Goal: Task Accomplishment & Management: Manage account settings

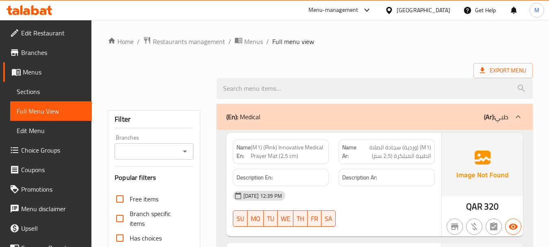
click at [444, 12] on div "Qatar" at bounding box center [424, 10] width 54 height 9
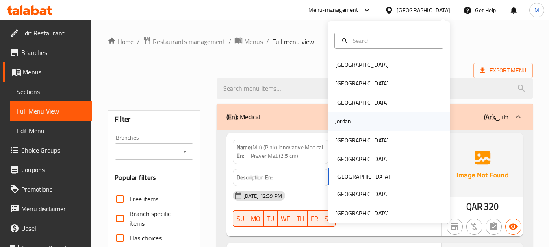
click at [340, 120] on div "Jordan" at bounding box center [343, 121] width 16 height 9
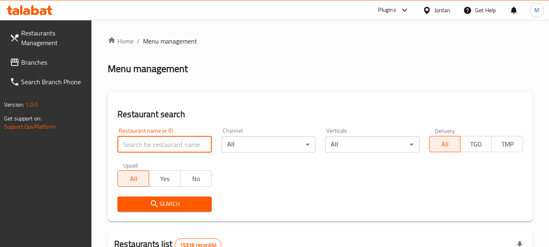
click at [150, 150] on input "search" at bounding box center [165, 144] width 94 height 16
paste input "[PERSON_NAME]"
type input "[PERSON_NAME]"
click button "Search" at bounding box center [165, 203] width 94 height 15
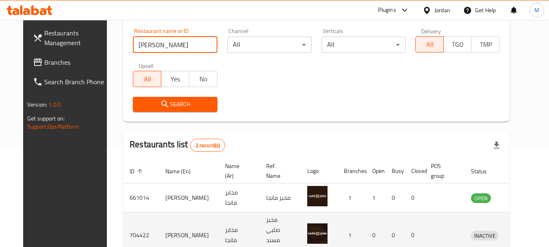
scroll to position [131, 0]
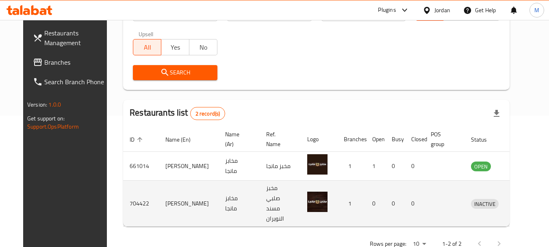
click at [510, 196] on td "enhanced table" at bounding box center [523, 204] width 28 height 46
click at [516, 200] on icon "enhanced table" at bounding box center [520, 203] width 9 height 7
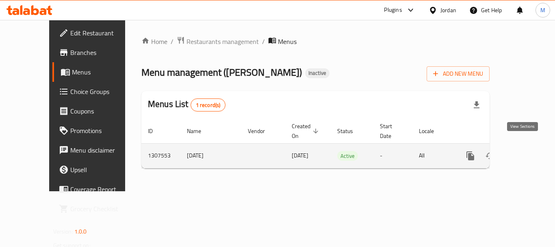
click at [526, 152] on icon "enhanced table" at bounding box center [529, 155] width 7 height 7
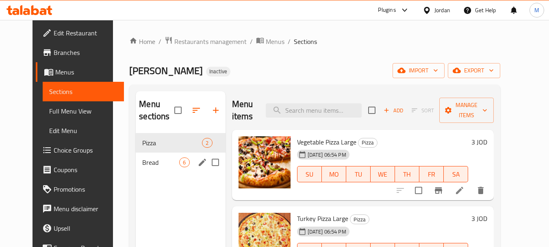
click at [136, 168] on div "Bread 6" at bounding box center [180, 162] width 89 height 20
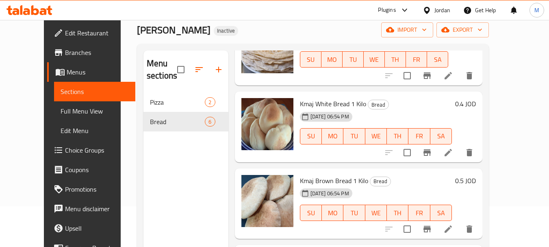
scroll to position [163, 0]
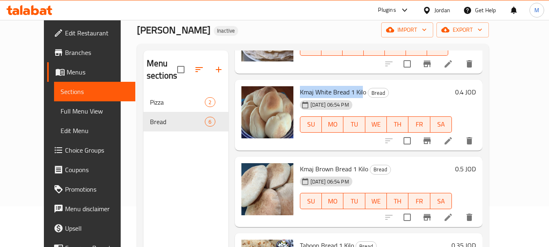
drag, startPoint x: 289, startPoint y: 89, endPoint x: 351, endPoint y: 92, distance: 62.3
click at [351, 92] on span "Kmaj White Bread 1 Kilo" at bounding box center [333, 92] width 66 height 12
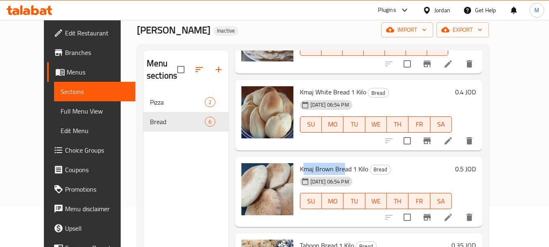
drag, startPoint x: 294, startPoint y: 170, endPoint x: 333, endPoint y: 168, distance: 38.6
click at [333, 168] on span "Kmaj Brown Bread 1 Kilo" at bounding box center [334, 169] width 68 height 12
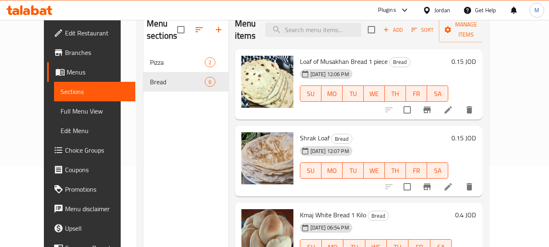
scroll to position [33, 0]
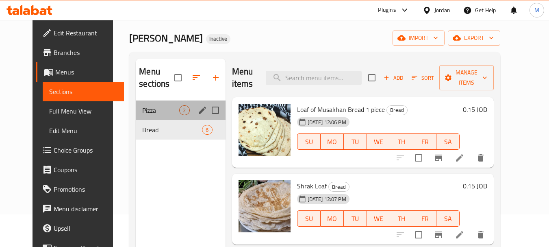
click at [146, 115] on div "Pizza 2" at bounding box center [180, 110] width 89 height 20
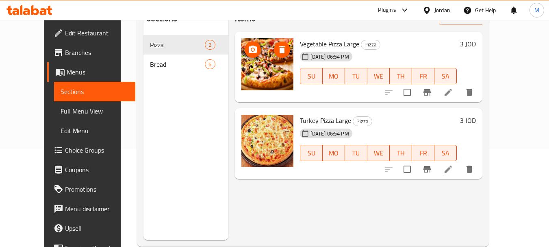
scroll to position [114, 0]
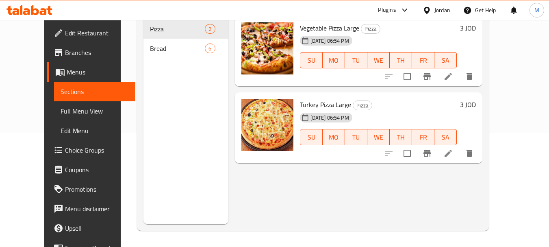
drag, startPoint x: 311, startPoint y: 192, endPoint x: 309, endPoint y: 182, distance: 9.6
click at [309, 182] on div "Menu items Add Sort Manage items Vegetable Pizza Large Pizza 24-08-2025 06:54 P…" at bounding box center [356, 100] width 255 height 247
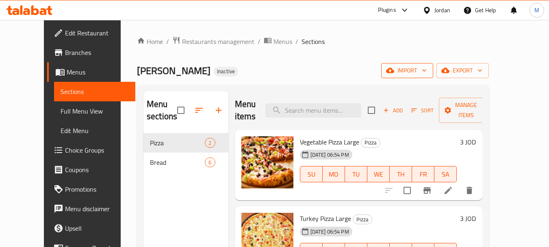
click at [427, 74] on span "import" at bounding box center [407, 70] width 39 height 10
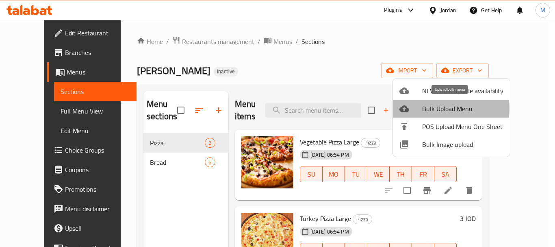
click at [431, 109] on span "Bulk Upload Menu" at bounding box center [462, 109] width 81 height 10
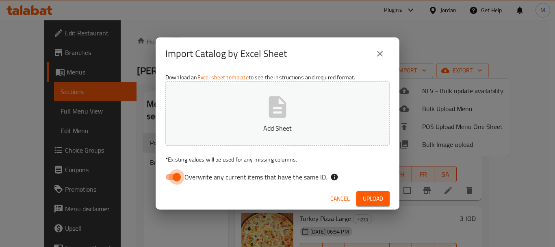
click at [178, 179] on input "Overwrite any current items that have the same ID." at bounding box center [177, 176] width 46 height 15
checkbox input "false"
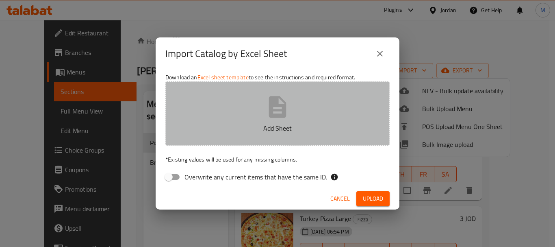
click at [281, 113] on icon "button" at bounding box center [278, 107] width 26 height 26
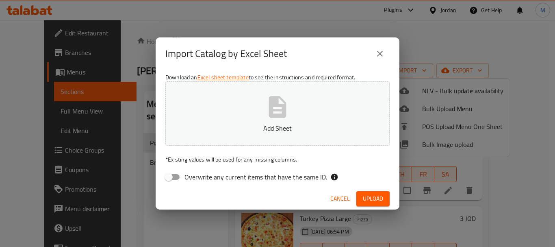
click at [375, 50] on button "close" at bounding box center [380, 54] width 20 height 20
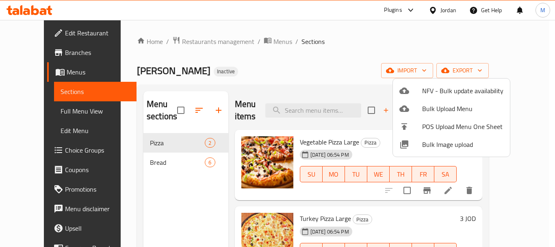
click at [328, 52] on div at bounding box center [277, 123] width 555 height 247
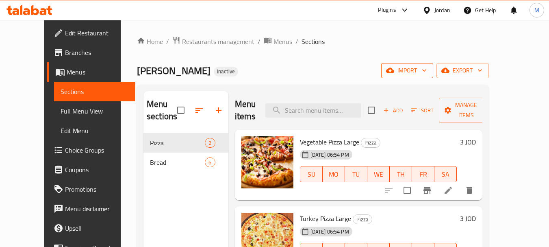
click at [427, 66] on span "import" at bounding box center [407, 70] width 39 height 10
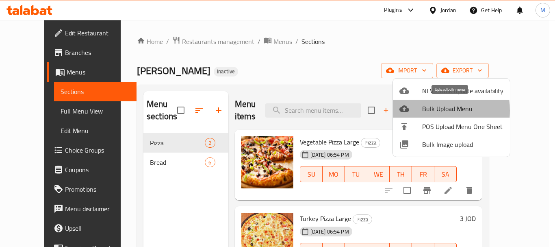
click at [421, 111] on div at bounding box center [411, 109] width 23 height 10
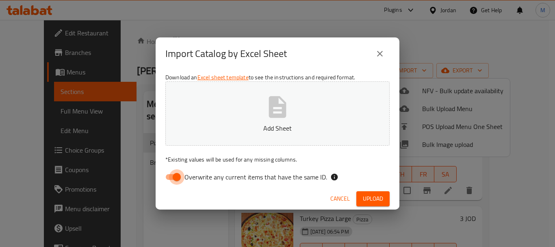
click at [175, 176] on input "Overwrite any current items that have the same ID." at bounding box center [177, 176] width 46 height 15
checkbox input "false"
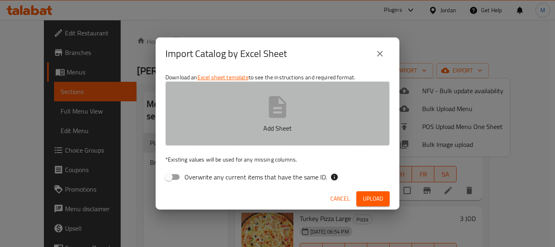
click at [247, 143] on button "Add Sheet" at bounding box center [277, 113] width 224 height 64
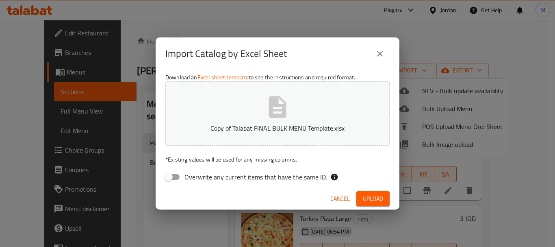
click at [372, 196] on span "Upload" at bounding box center [373, 199] width 20 height 10
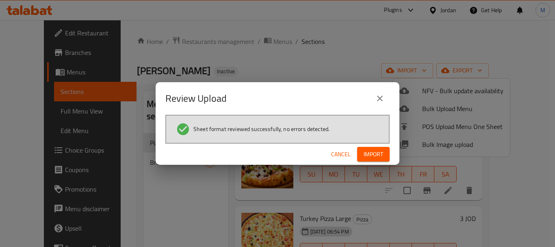
click at [370, 151] on span "Import" at bounding box center [374, 154] width 20 height 10
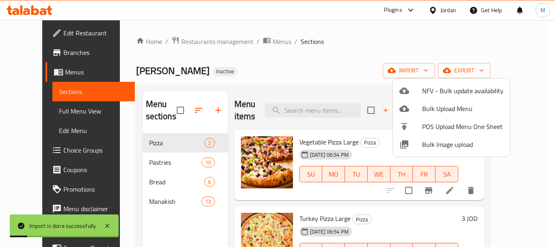
click at [371, 73] on div at bounding box center [277, 123] width 555 height 247
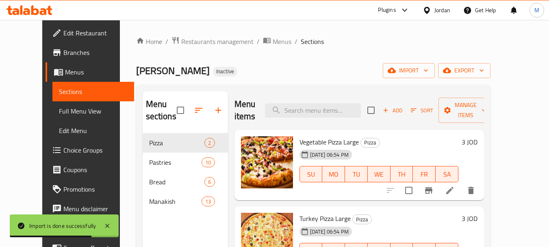
click at [264, 67] on div "Mango Bakery Inactive import export" at bounding box center [313, 70] width 355 height 15
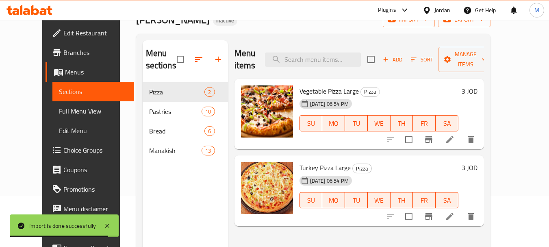
scroll to position [81, 0]
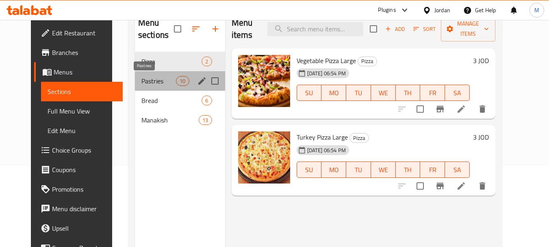
click at [141, 81] on span "Pastries" at bounding box center [158, 81] width 35 height 10
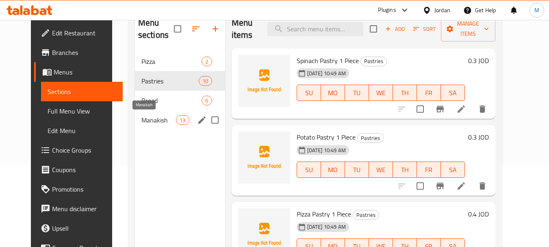
drag, startPoint x: 146, startPoint y: 117, endPoint x: 174, endPoint y: 118, distance: 28.1
click at [146, 117] on span "Manakish" at bounding box center [158, 120] width 35 height 10
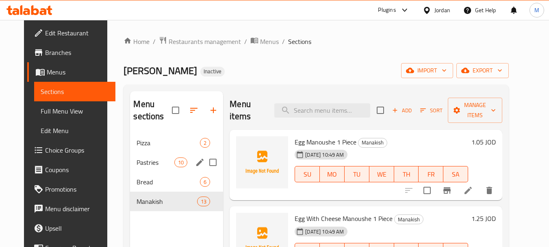
drag, startPoint x: 135, startPoint y: 159, endPoint x: 371, endPoint y: 100, distance: 242.9
click at [137, 159] on span "Pastries" at bounding box center [156, 162] width 38 height 10
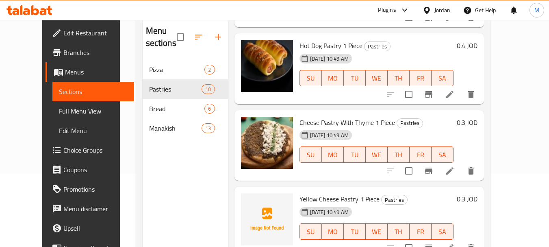
scroll to position [325, 0]
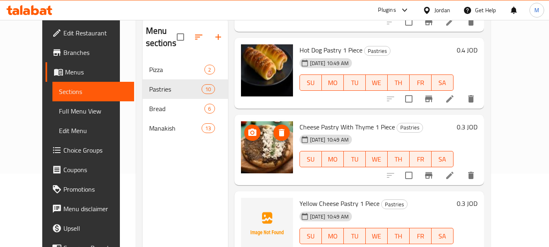
click at [277, 133] on icon "delete image" at bounding box center [282, 133] width 10 height 10
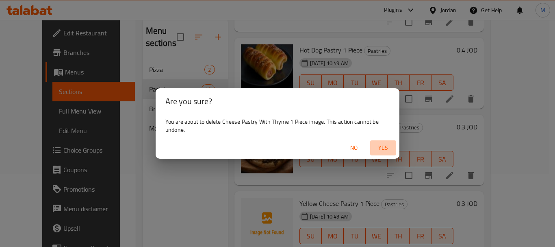
click at [382, 147] on span "Yes" at bounding box center [384, 148] width 20 height 10
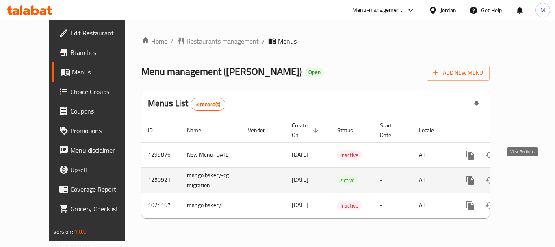
click at [524, 177] on link "enhanced table" at bounding box center [530, 180] width 20 height 20
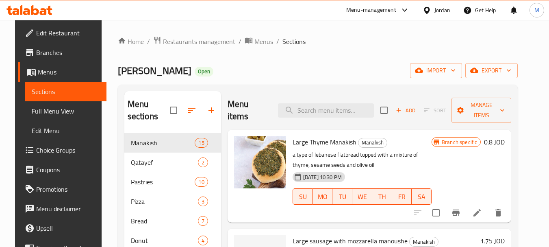
click at [330, 80] on div "Home / Restaurants management / Menus / Sections Mango Bakery Open import expor…" at bounding box center [318, 190] width 400 height 308
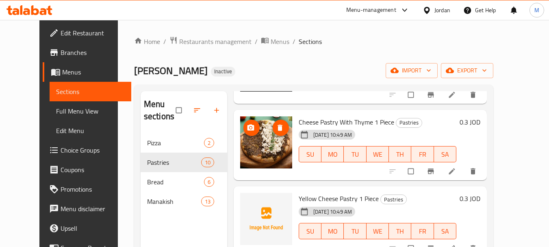
scroll to position [407, 0]
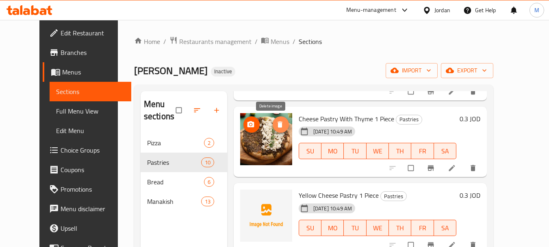
click at [273, 129] on button "delete image" at bounding box center [281, 124] width 16 height 16
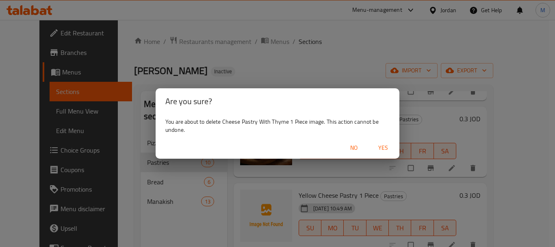
click at [380, 145] on span "Yes" at bounding box center [384, 148] width 20 height 10
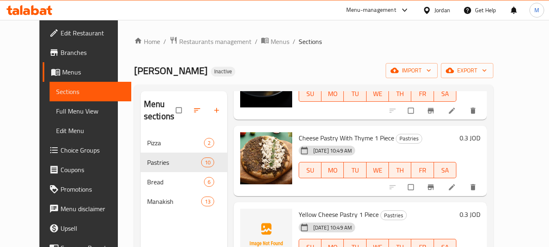
scroll to position [407, 0]
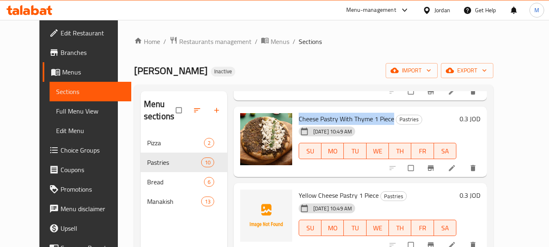
drag, startPoint x: 289, startPoint y: 119, endPoint x: 383, endPoint y: 116, distance: 93.2
click at [383, 116] on span "Cheese Pastry With Thyme 1 Piece" at bounding box center [347, 119] width 96 height 12
click at [376, 117] on span "Cheese Pastry With Thyme 1 Piece" at bounding box center [347, 119] width 96 height 12
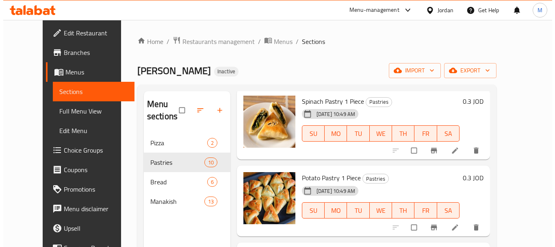
scroll to position [0, 0]
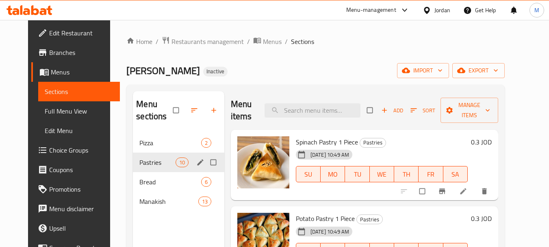
click at [206, 163] on input "Menu sections" at bounding box center [214, 162] width 17 height 15
checkbox input "true"
click at [206, 202] on input "Menu sections" at bounding box center [214, 201] width 17 height 15
checkbox input "true"
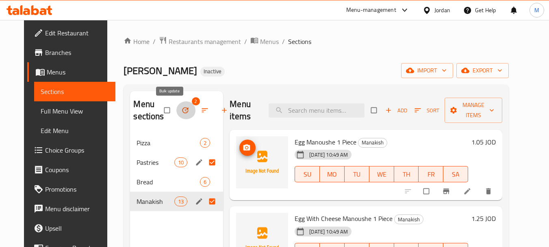
click at [181, 108] on icon "button" at bounding box center [185, 110] width 8 height 8
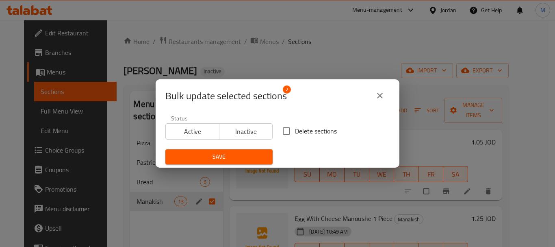
click at [283, 132] on input "Delete sections" at bounding box center [286, 130] width 17 height 17
checkbox input "true"
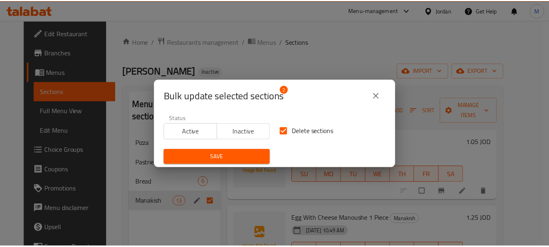
scroll to position [2, 0]
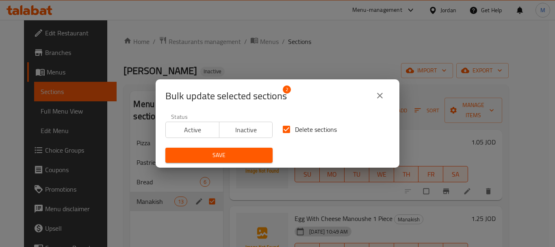
click at [220, 152] on span "Save" at bounding box center [219, 155] width 94 height 10
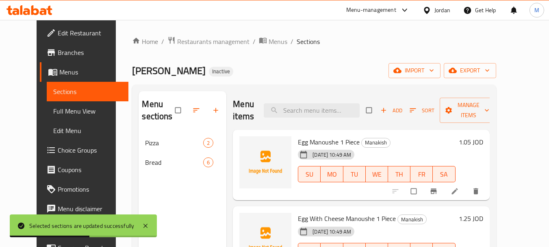
click at [116, 50] on div "Home / Restaurants management / Menus / Sections Mango Bakery Inactive import e…" at bounding box center [314, 190] width 396 height 341
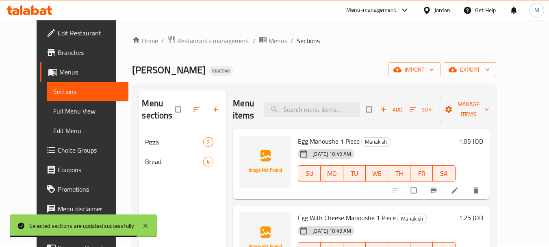
scroll to position [0, 0]
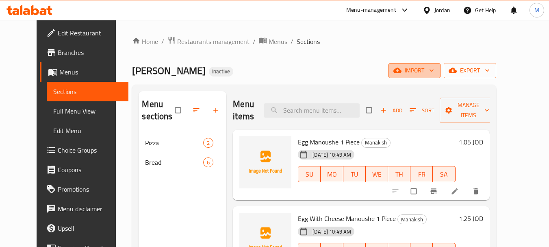
click at [434, 70] on span "import" at bounding box center [414, 70] width 39 height 10
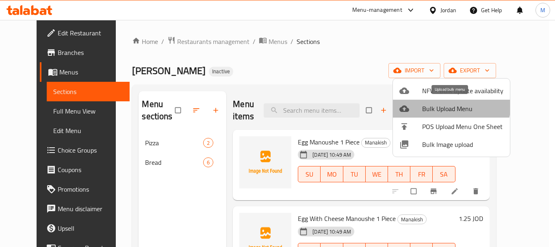
click at [439, 101] on li "Bulk Upload Menu" at bounding box center [451, 109] width 117 height 18
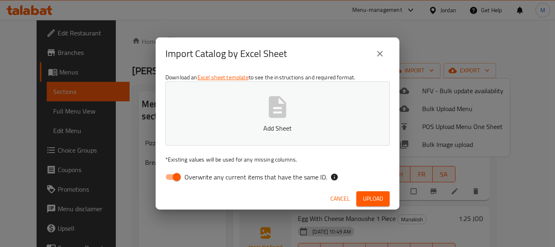
click at [217, 180] on span "Overwrite any current items that have the same ID." at bounding box center [256, 177] width 143 height 10
click at [200, 180] on input "Overwrite any current items that have the same ID." at bounding box center [177, 176] width 46 height 15
checkbox input "false"
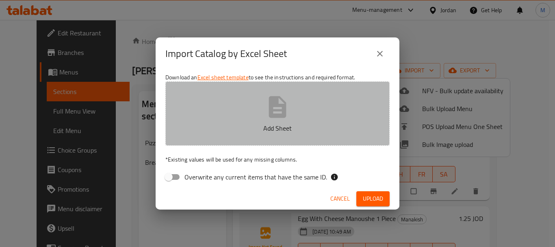
click at [263, 115] on button "Add Sheet" at bounding box center [277, 113] width 224 height 64
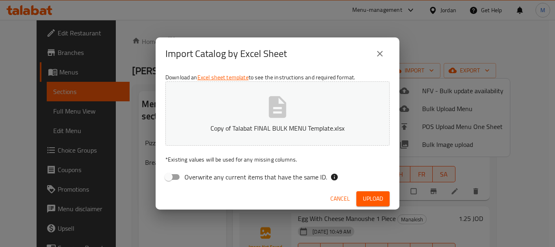
click at [369, 197] on span "Upload" at bounding box center [373, 199] width 20 height 10
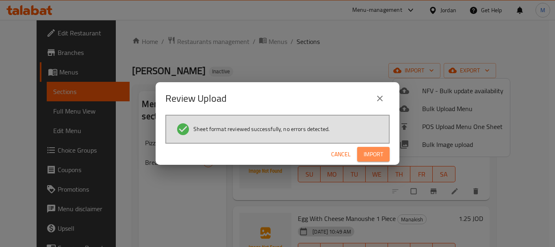
click at [377, 155] on span "Import" at bounding box center [374, 154] width 20 height 10
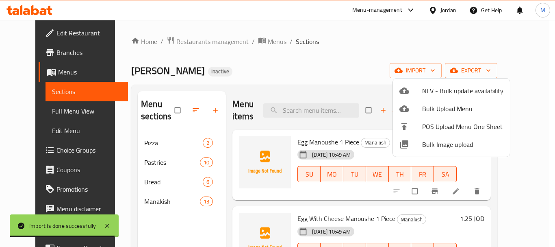
click at [331, 67] on div at bounding box center [277, 123] width 555 height 247
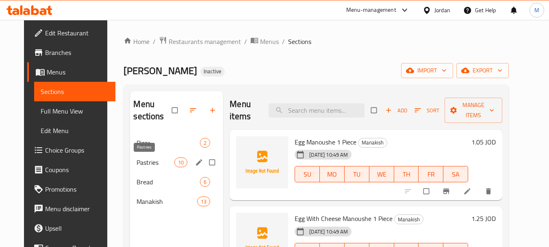
click at [151, 165] on span "Pastries" at bounding box center [156, 162] width 38 height 10
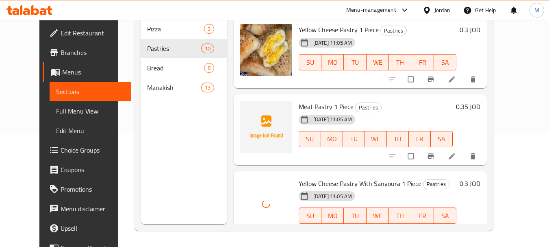
scroll to position [512, 0]
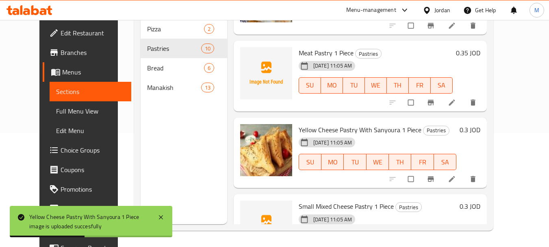
click at [227, 114] on div "Menu items Add Sort Manage items Spinach Pastry 1 Piece Pastries [DATE] 11:05 A…" at bounding box center [357, 100] width 260 height 247
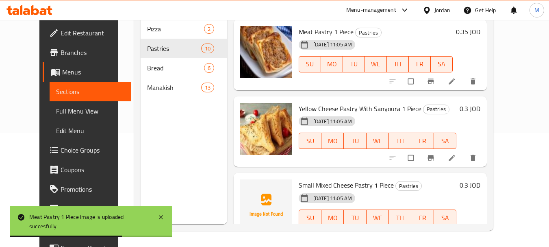
scroll to position [553, 0]
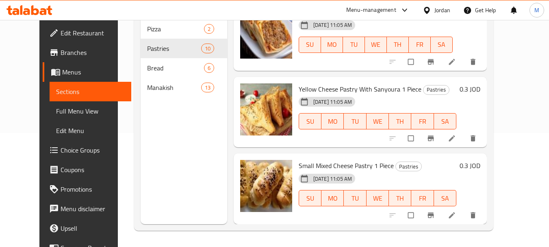
click at [383, 152] on div "Menu items Add Sort Manage items Spinach Pastry 1 Piece Pastries [DATE] 11:05 A…" at bounding box center [357, 100] width 260 height 247
click at [305, 152] on div "Menu items Add Sort Manage items Spinach Pastry 1 Piece Pastries [DATE] 11:05 A…" at bounding box center [357, 100] width 260 height 247
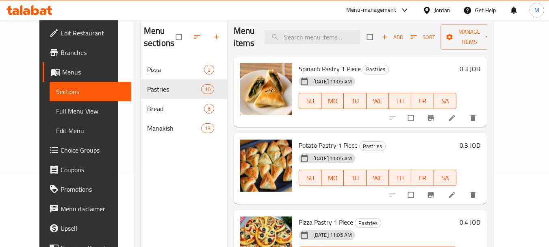
scroll to position [33, 0]
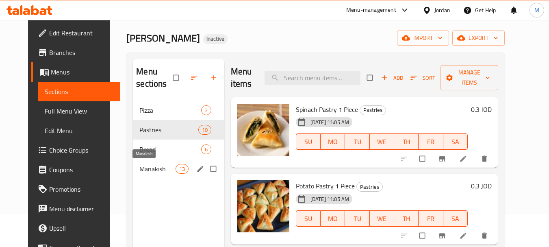
click at [139, 168] on span "Manakish" at bounding box center [157, 169] width 36 height 10
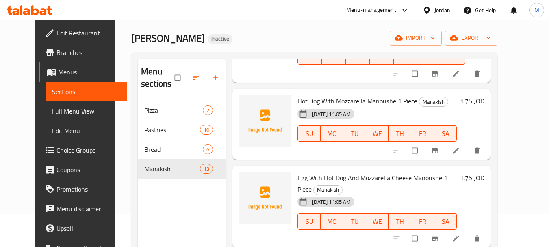
scroll to position [732, 0]
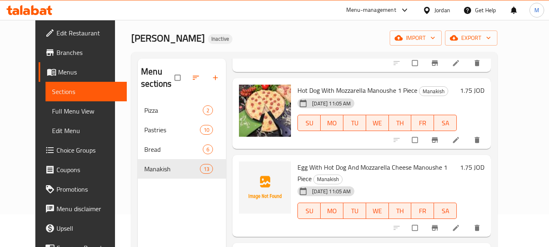
click at [324, 141] on div "Menu items Add Sort Manage items Egg Manoushe 1 Piece Manakish [DATE] 11:05 AM …" at bounding box center [358, 182] width 265 height 247
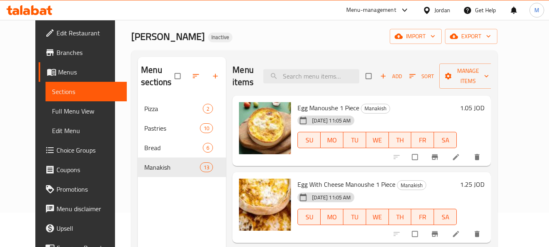
scroll to position [33, 0]
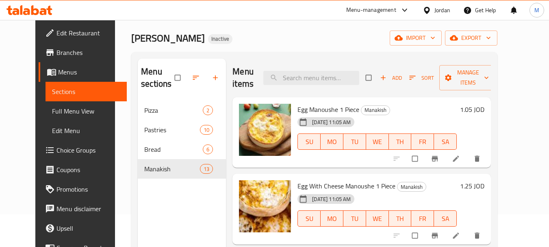
click at [52, 108] on span "Full Menu View" at bounding box center [86, 111] width 69 height 10
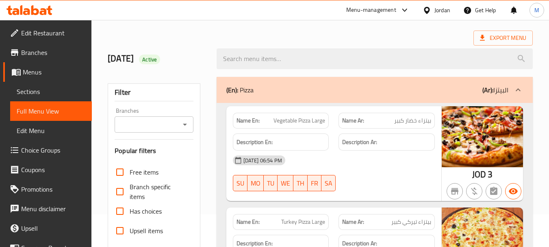
click at [288, 92] on div "(En): Pizza (Ar): البيتزا" at bounding box center [367, 90] width 282 height 10
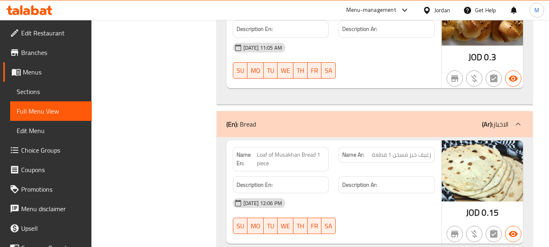
scroll to position [1130, 0]
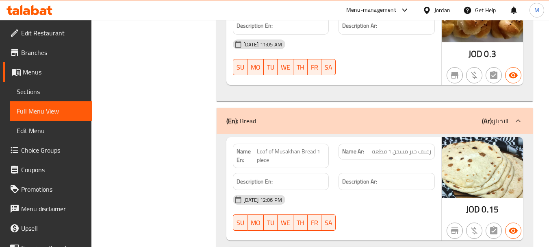
click at [369, 126] on div "(En): Bread (Ar): الاخباز" at bounding box center [375, 121] width 316 height 26
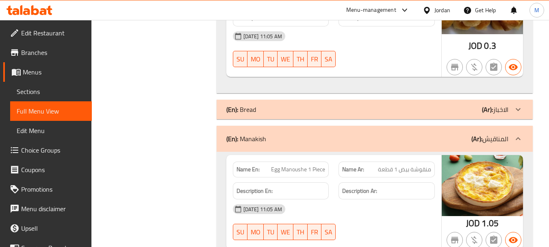
scroll to position [1260, 0]
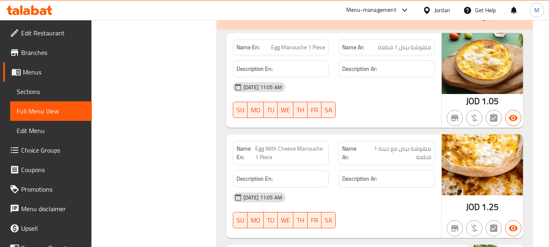
click at [427, 86] on div "[DATE] 11:05 AM" at bounding box center [334, 87] width 212 height 20
